Goal: Information Seeking & Learning: Understand process/instructions

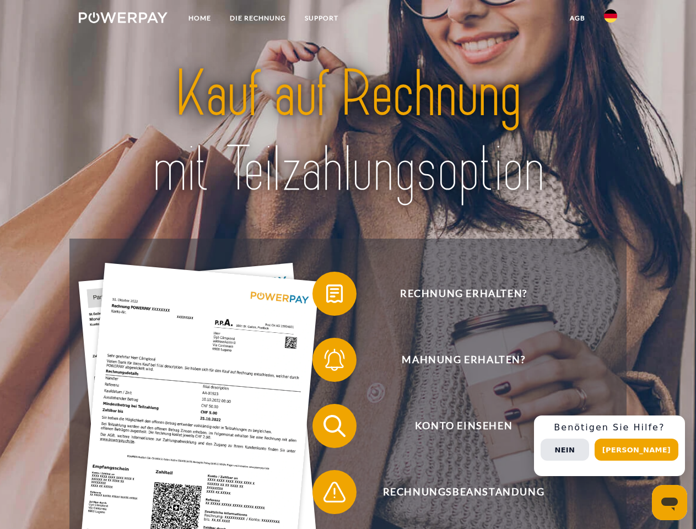
click at [123, 19] on img at bounding box center [123, 17] width 89 height 11
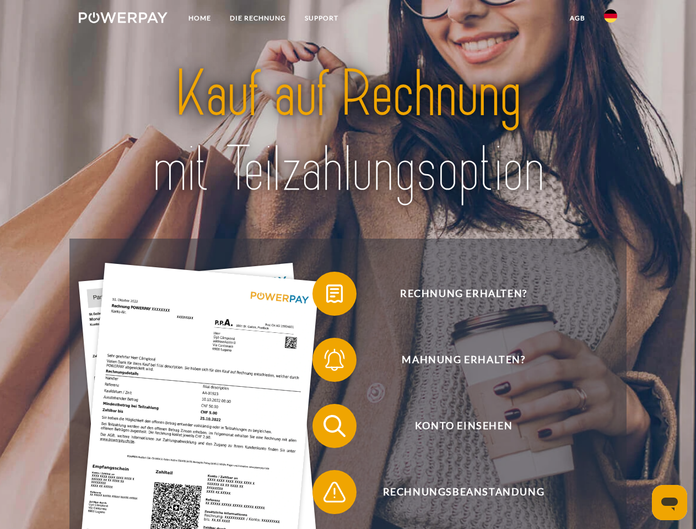
click at [610, 19] on img at bounding box center [610, 15] width 13 height 13
click at [577, 18] on link "agb" at bounding box center [577, 18] width 34 height 20
click at [326, 296] on span at bounding box center [317, 293] width 55 height 55
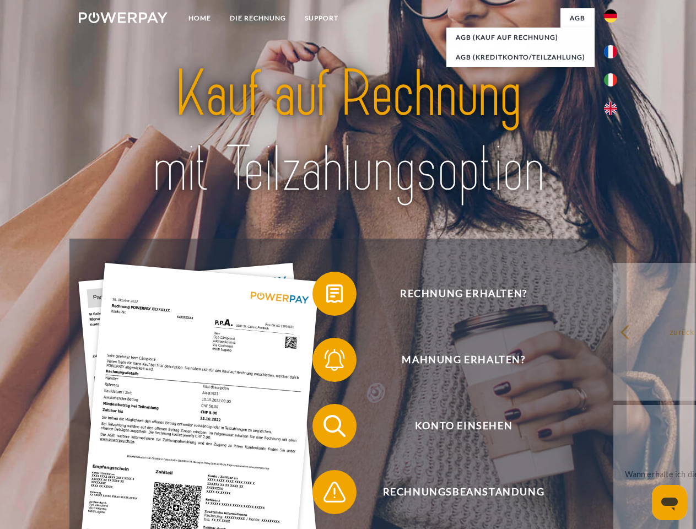
click at [326, 362] on span at bounding box center [317, 359] width 55 height 55
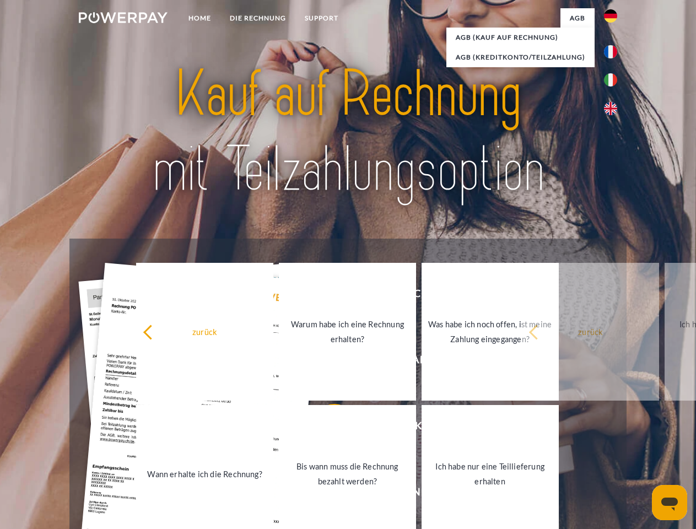
click at [326, 428] on link "Bis wann muss die Rechnung bezahlt werden?" at bounding box center [347, 474] width 137 height 138
click at [326, 494] on span at bounding box center [317, 491] width 55 height 55
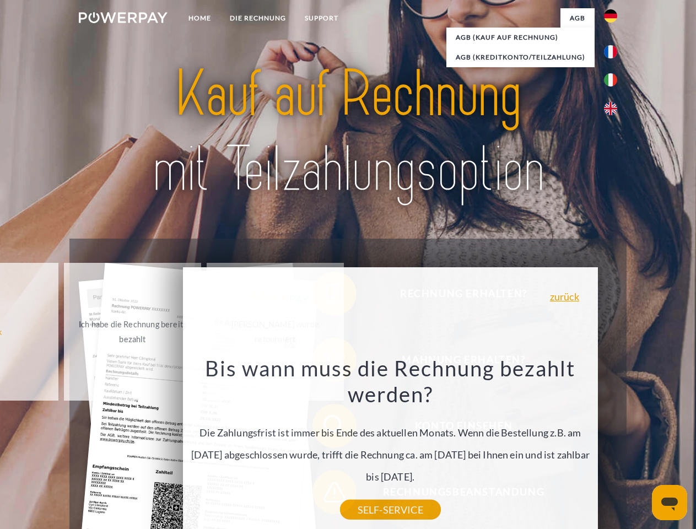
click at [613, 446] on div "Rechnung erhalten? Mahnung erhalten? Konto einsehen" at bounding box center [347, 459] width 556 height 441
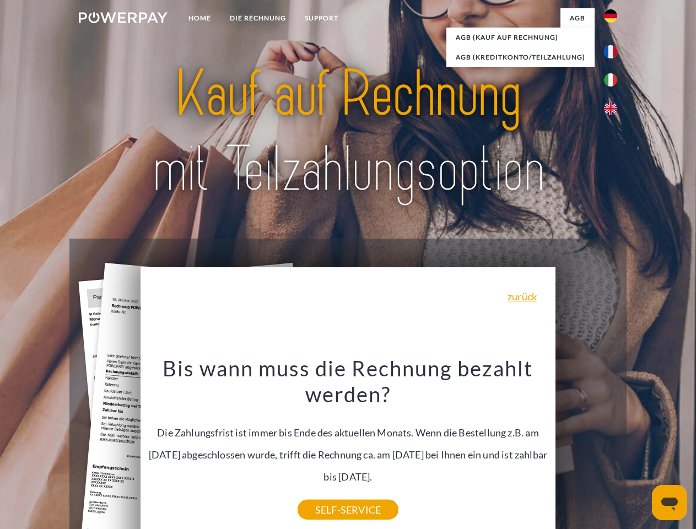
click at [586, 448] on span "Konto einsehen" at bounding box center [463, 426] width 270 height 44
click at [640, 450] on header "Home DIE RECHNUNG SUPPORT" at bounding box center [348, 380] width 696 height 761
